Goal: Task Accomplishment & Management: Manage account settings

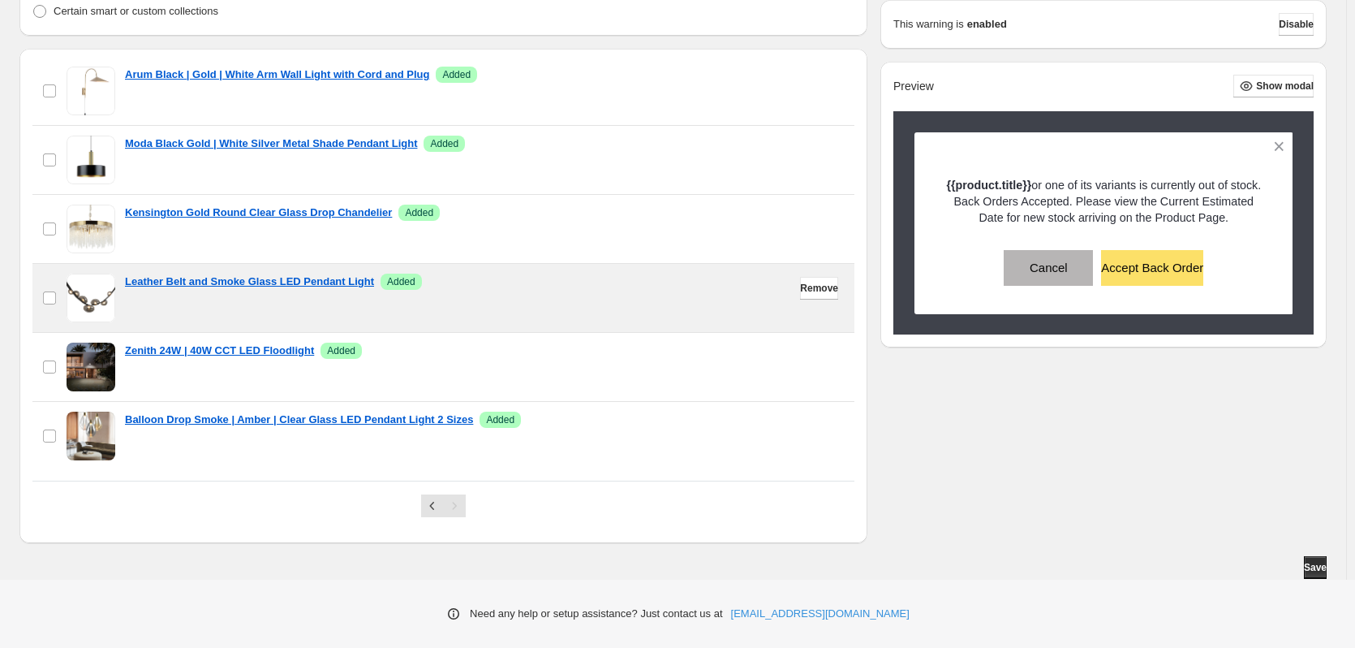
scroll to position [83, 0]
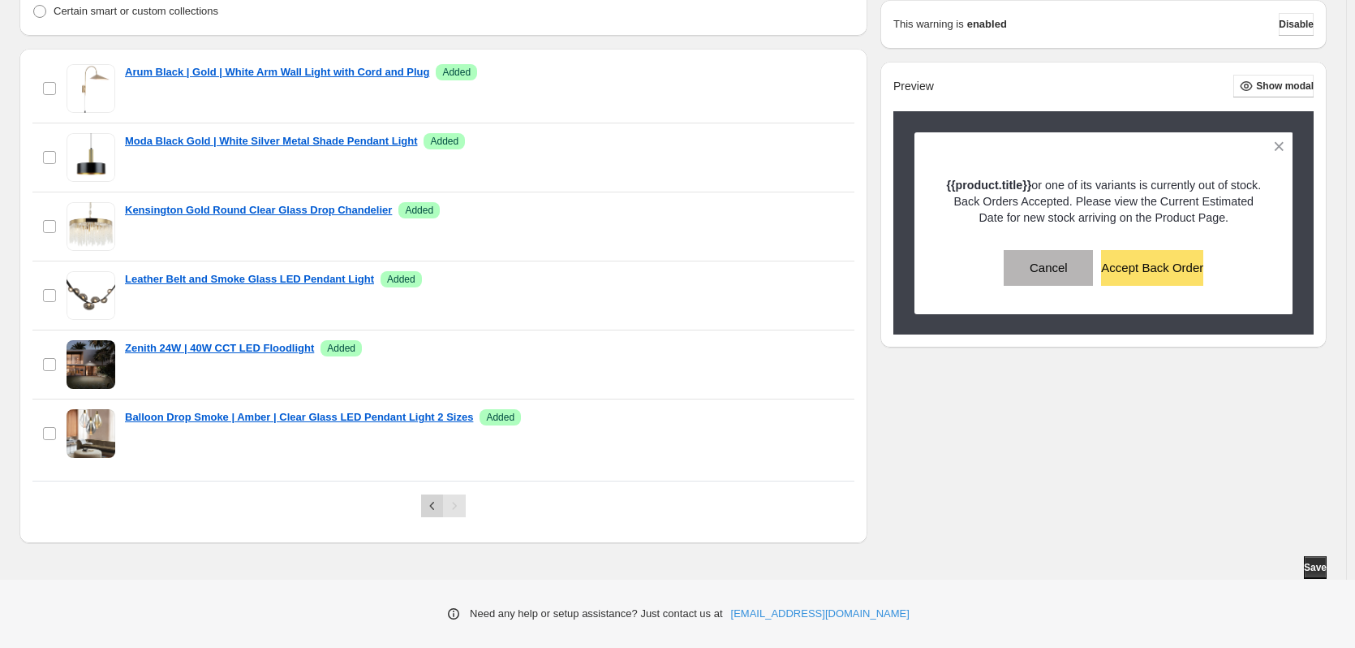
click at [435, 511] on icon "Previous" at bounding box center [432, 506] width 16 height 16
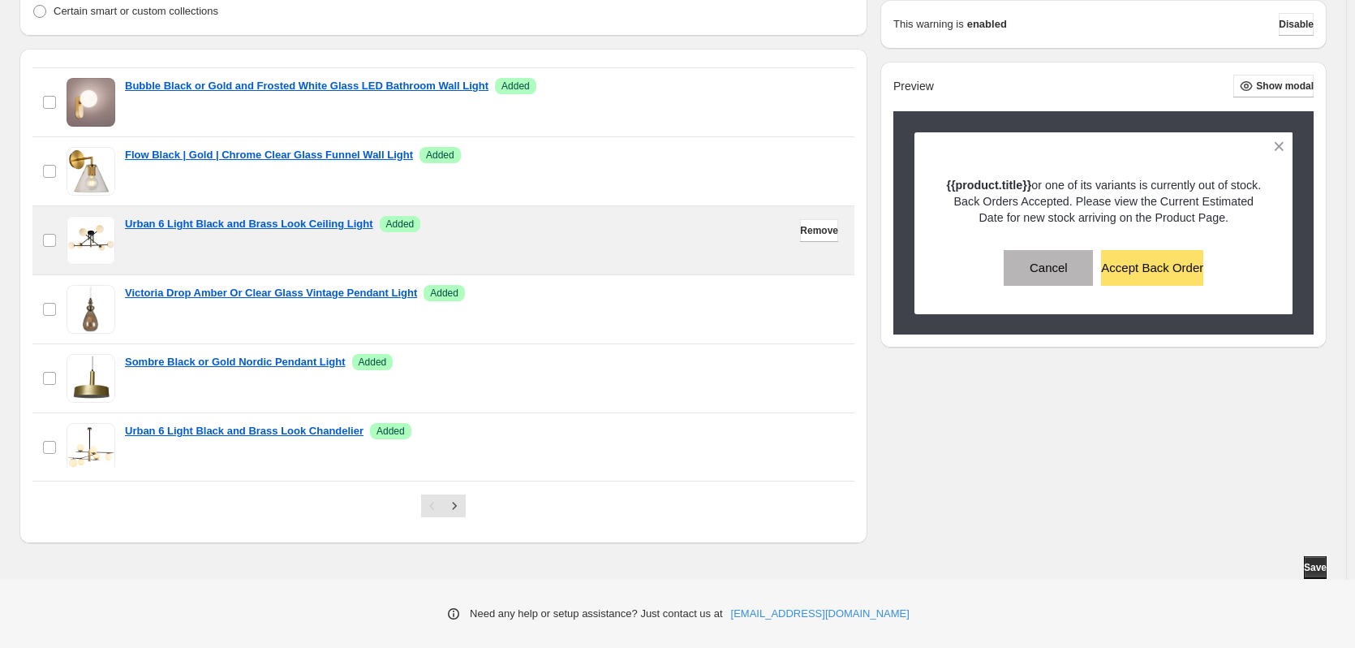
scroll to position [485, 0]
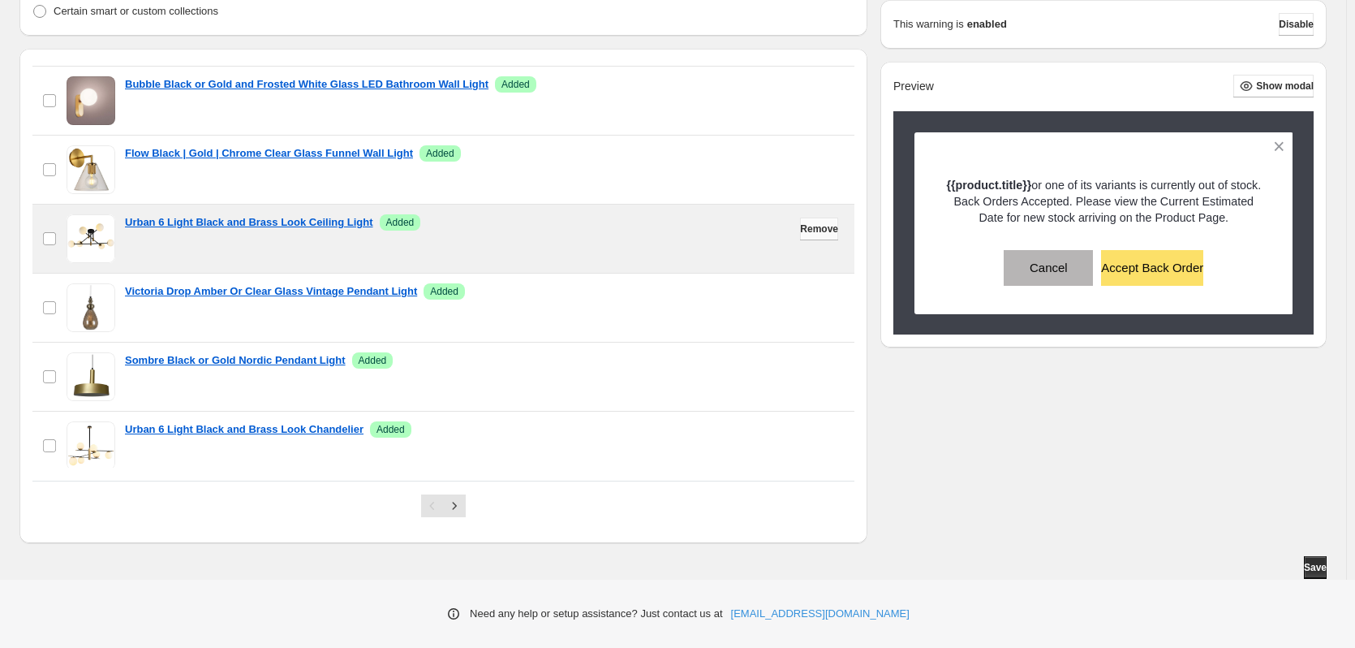
click at [816, 232] on span "Remove" at bounding box center [819, 228] width 38 height 13
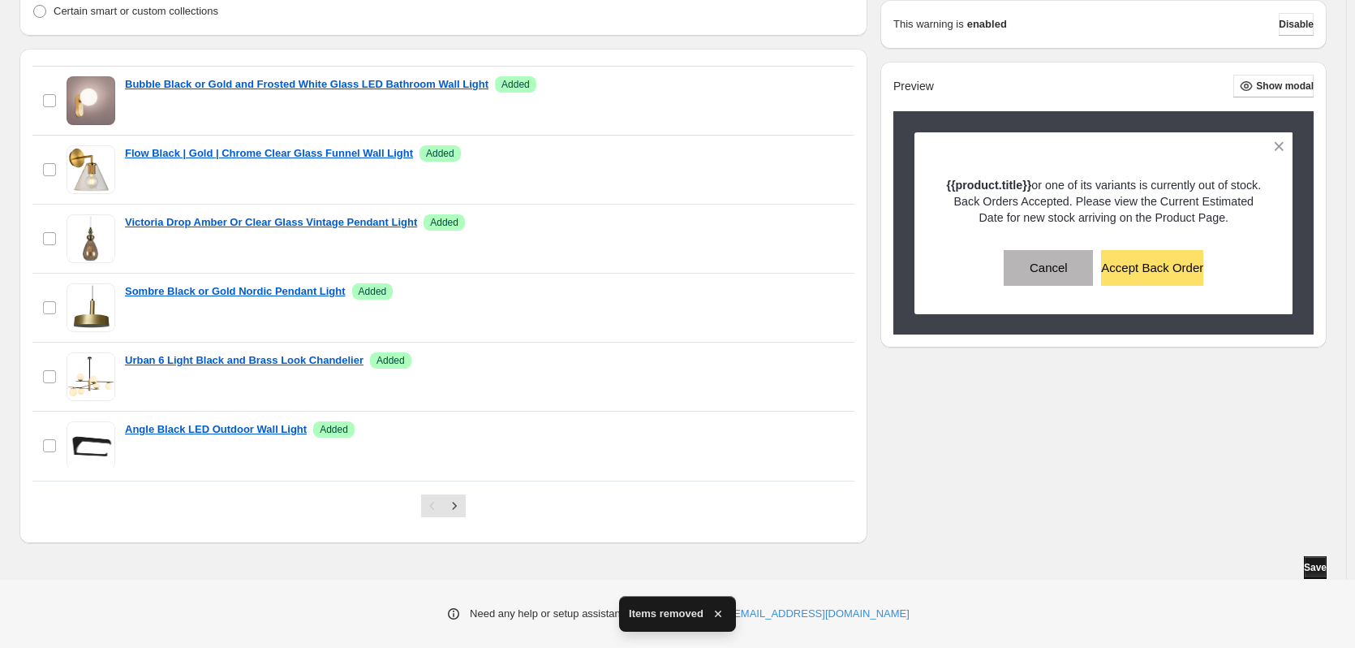
click at [1309, 568] on span "Save" at bounding box center [1315, 567] width 23 height 13
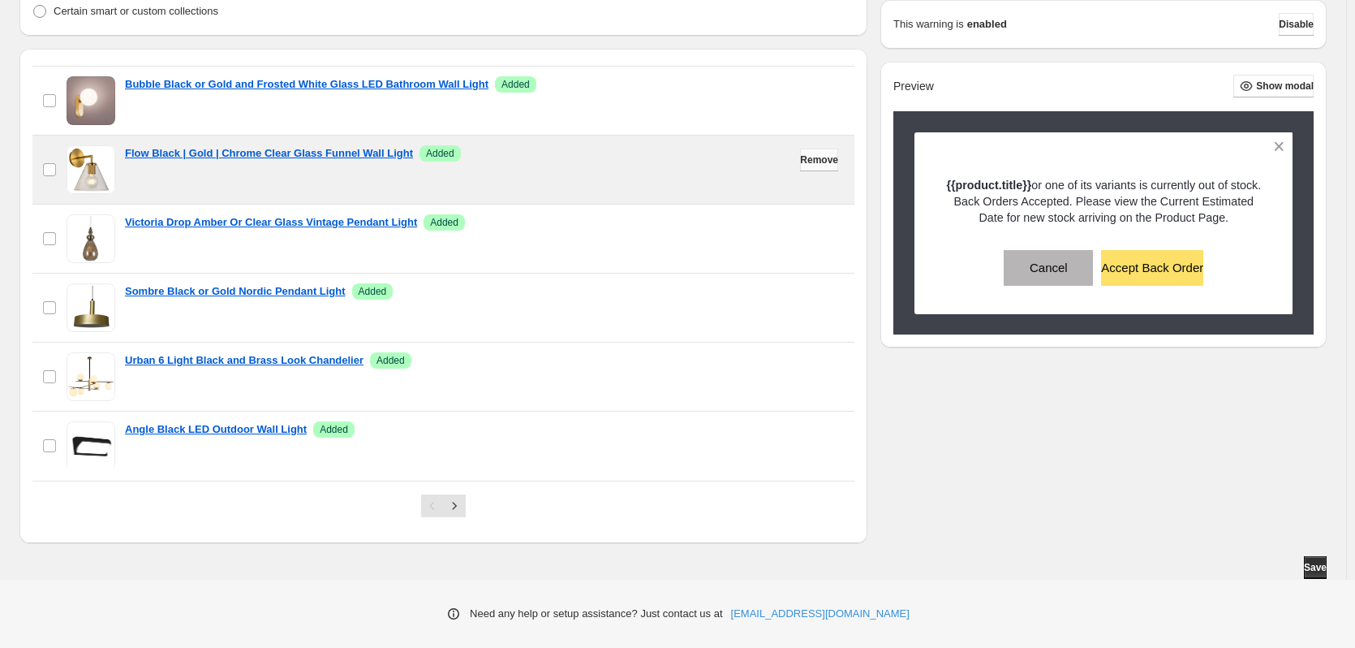
click at [800, 159] on span "Remove" at bounding box center [819, 159] width 38 height 13
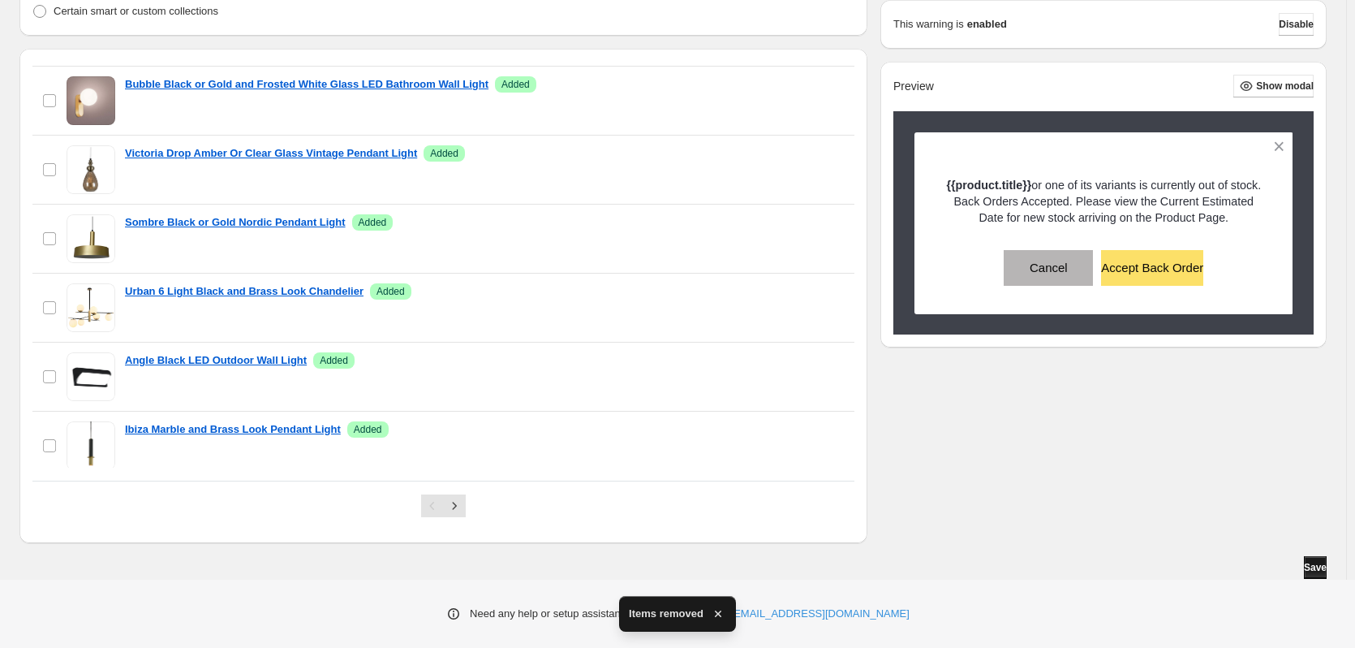
click at [1320, 566] on span "Save" at bounding box center [1315, 567] width 23 height 13
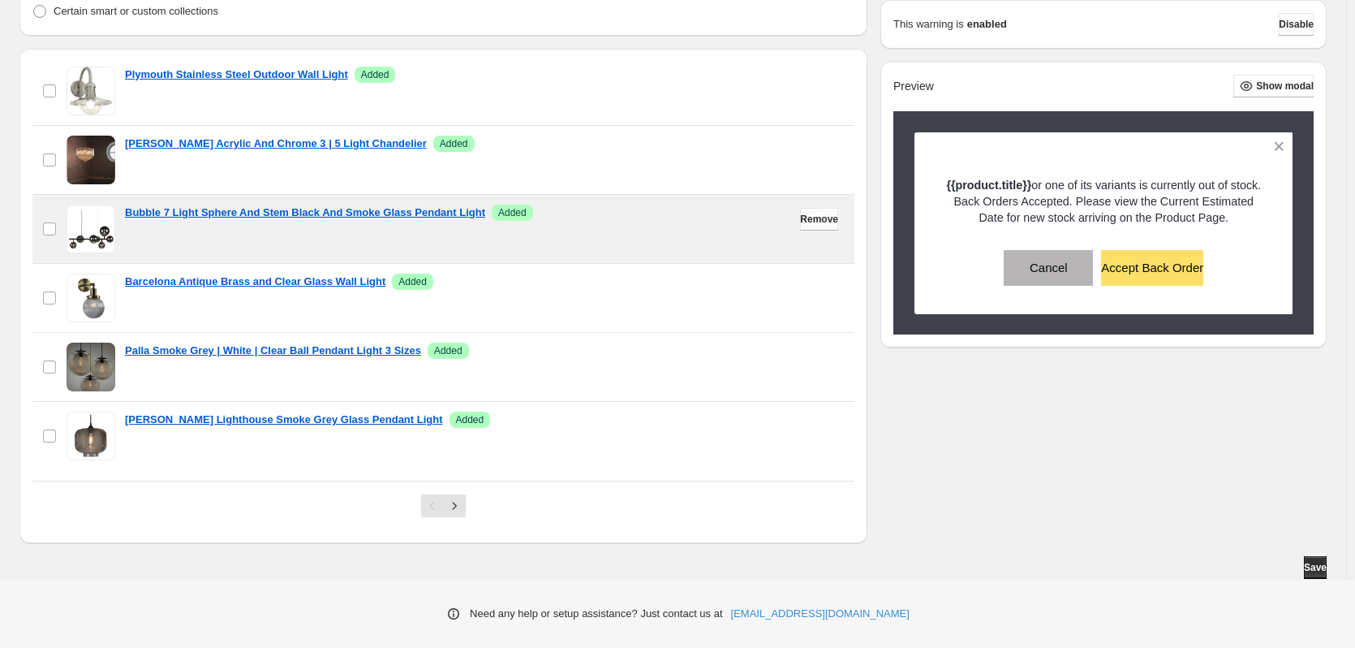
scroll to position [80, 0]
click at [800, 219] on button "Remove" at bounding box center [819, 220] width 38 height 23
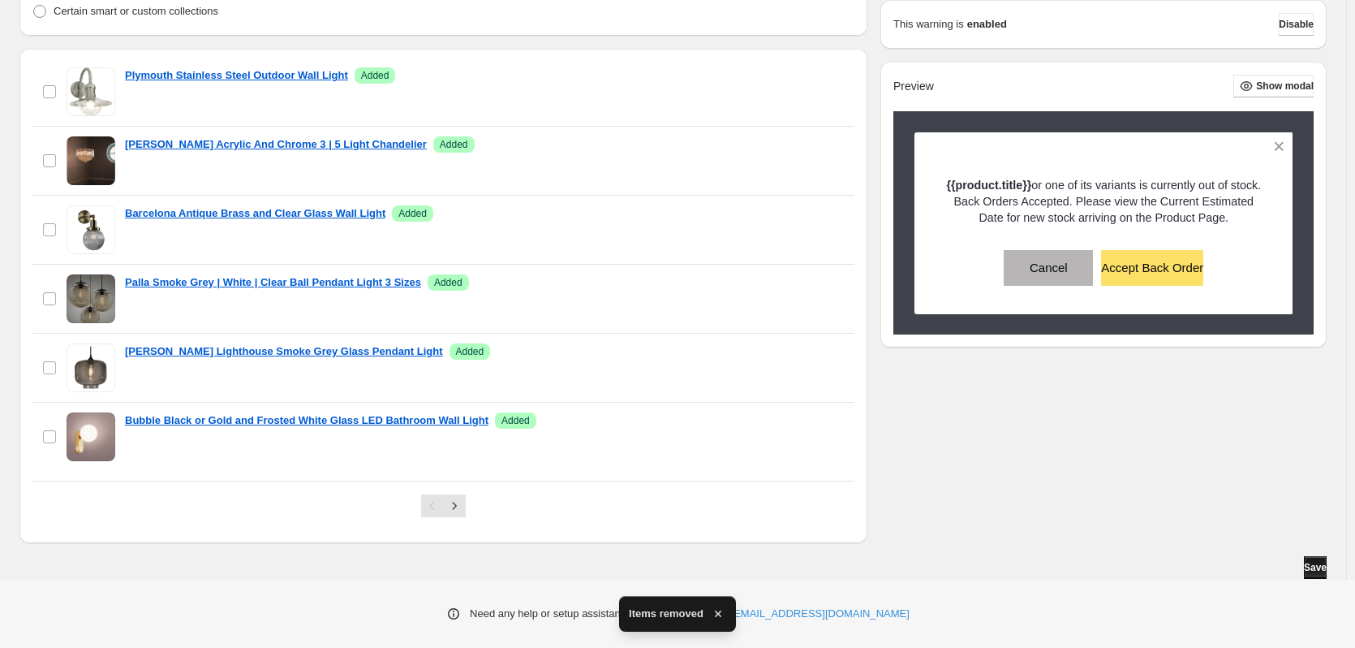
click at [1313, 566] on span "Save" at bounding box center [1315, 567] width 23 height 13
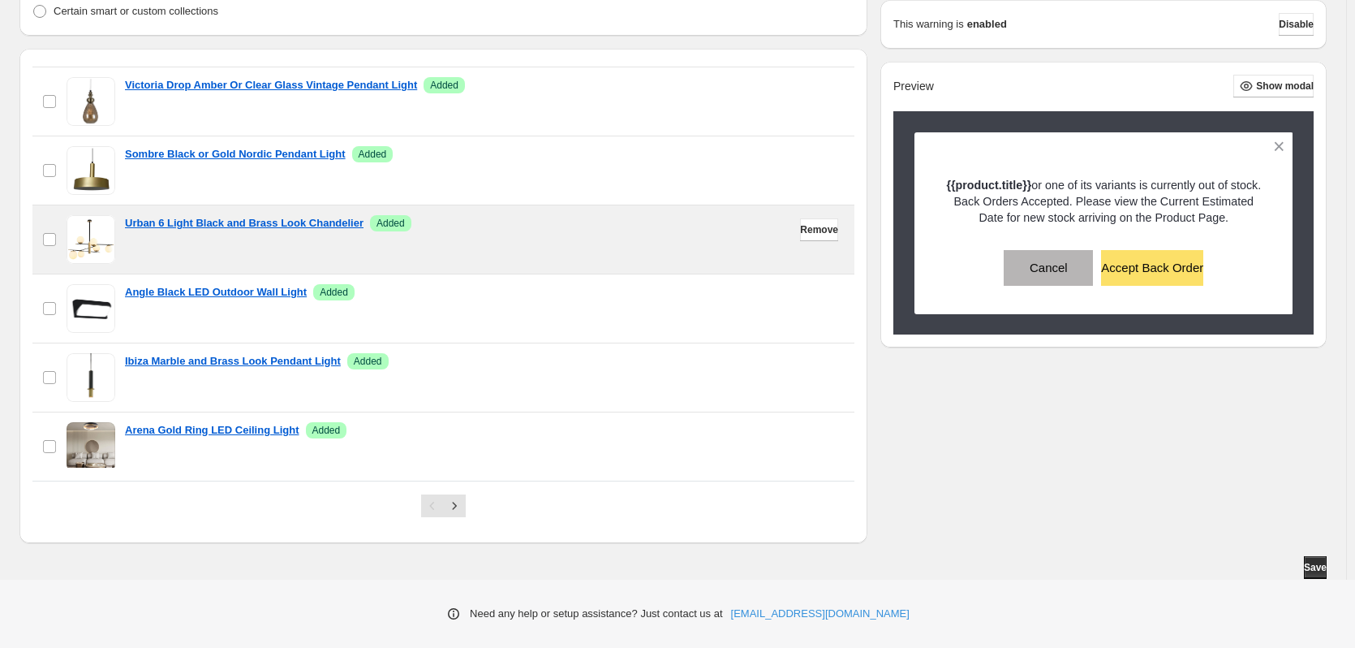
scroll to position [485, 0]
click at [800, 229] on span "Remove" at bounding box center [819, 228] width 38 height 13
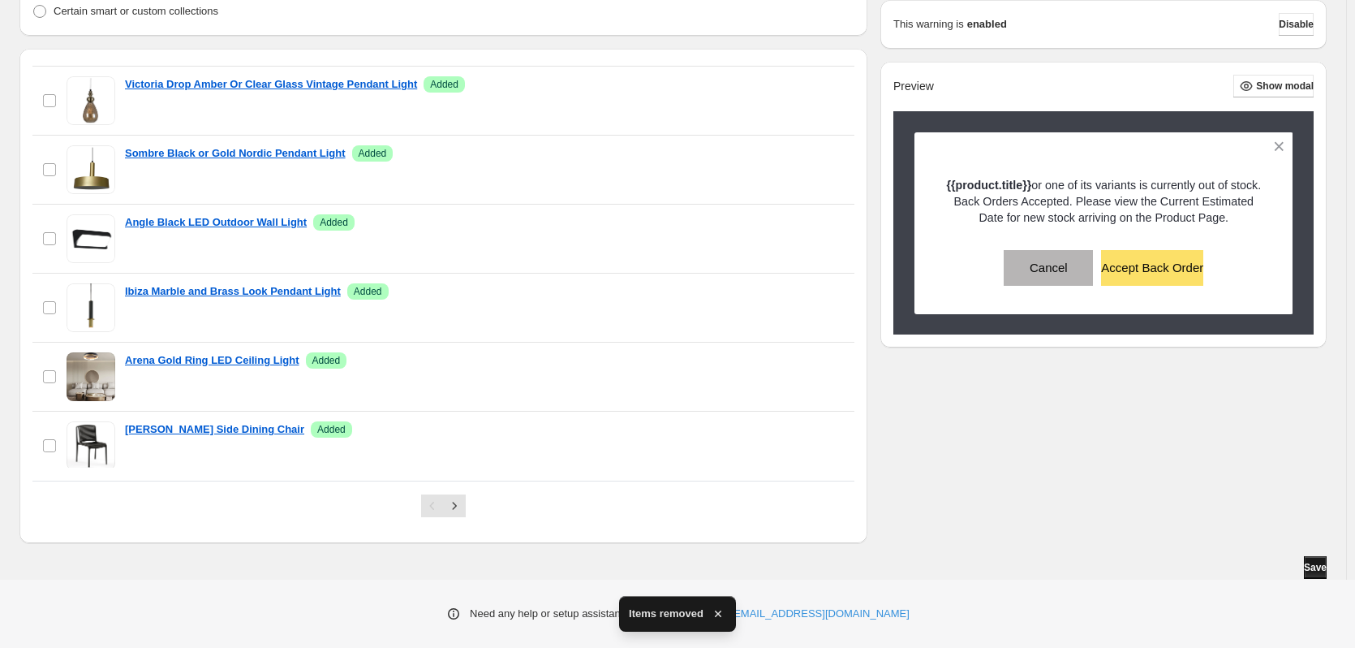
click at [1320, 569] on span "Save" at bounding box center [1315, 567] width 23 height 13
click at [1308, 564] on span "Save" at bounding box center [1315, 567] width 23 height 13
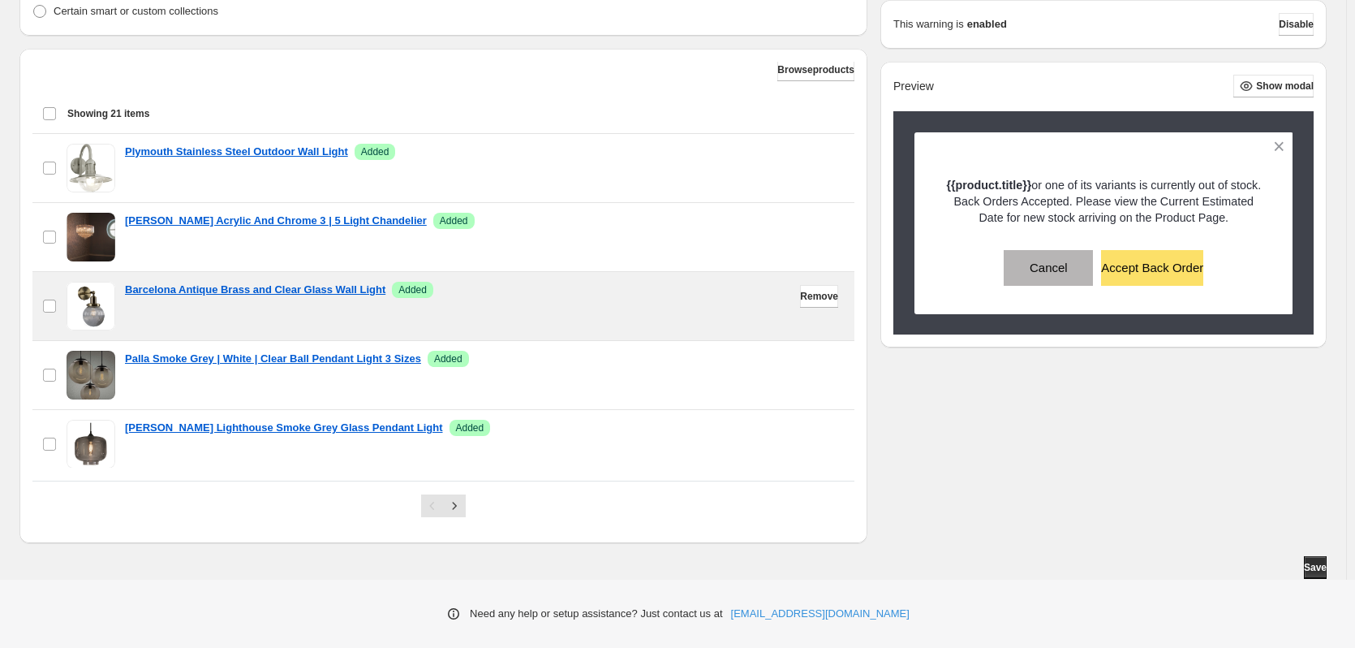
scroll to position [0, 0]
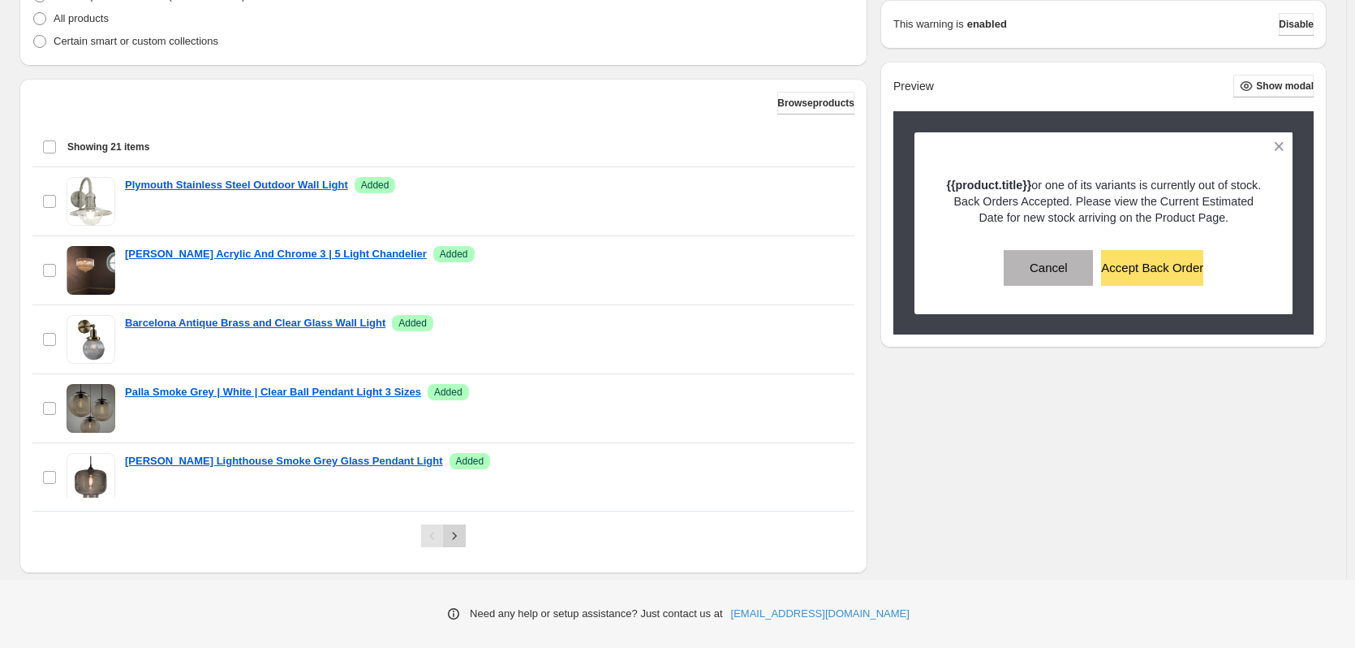
click at [460, 536] on icon "Next" at bounding box center [454, 536] width 16 height 16
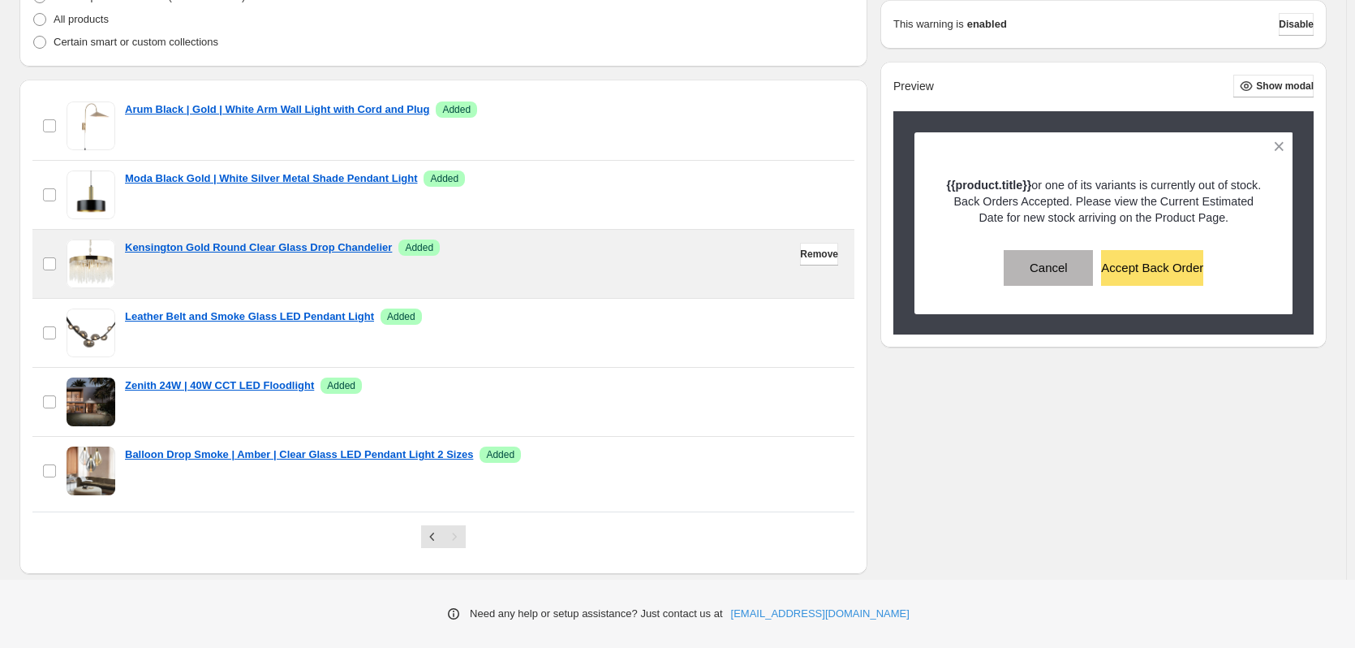
scroll to position [83, 0]
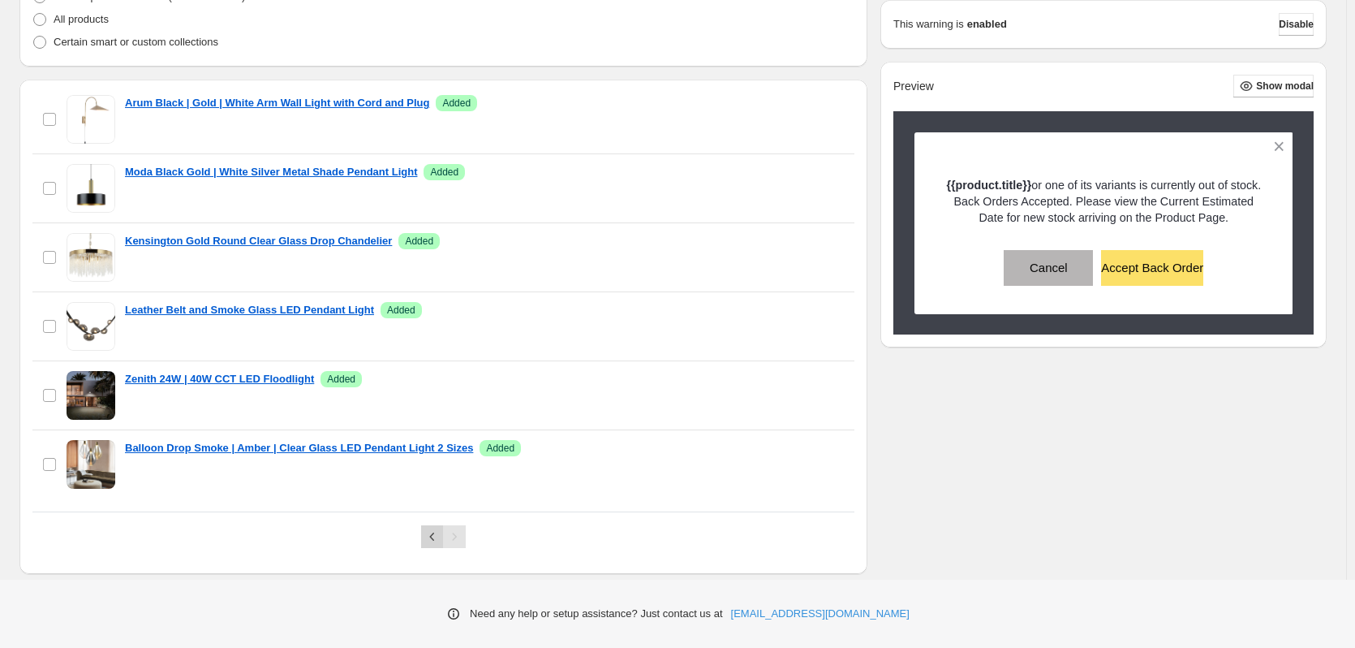
click at [431, 541] on icon "Previous" at bounding box center [432, 536] width 16 height 16
